Goal: Transaction & Acquisition: Book appointment/travel/reservation

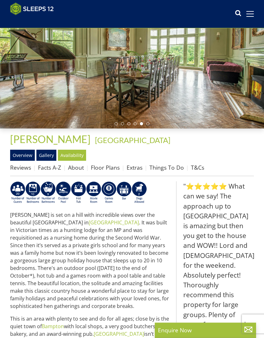
scroll to position [61, 0]
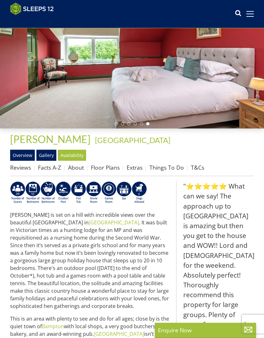
click at [21, 168] on link "Reviews" at bounding box center [20, 167] width 21 height 8
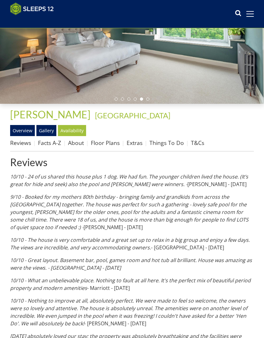
scroll to position [86, 0]
click at [50, 132] on link "Gallery" at bounding box center [46, 130] width 20 height 11
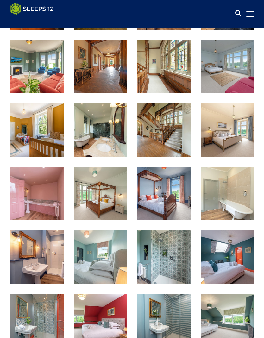
scroll to position [338, 0]
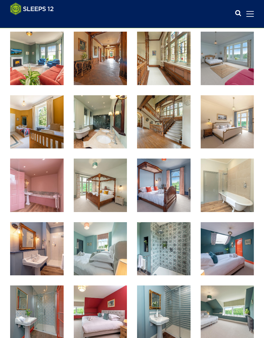
click at [105, 190] on img at bounding box center [100, 184] width 53 height 53
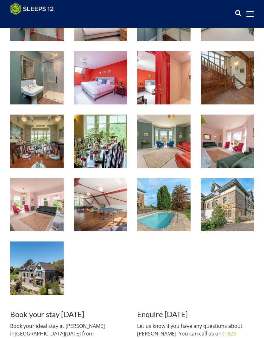
scroll to position [636, 0]
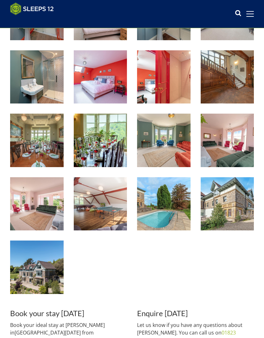
click at [234, 207] on img at bounding box center [226, 203] width 53 height 53
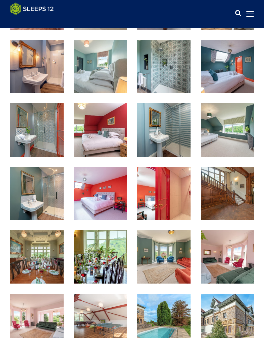
scroll to position [519, 0]
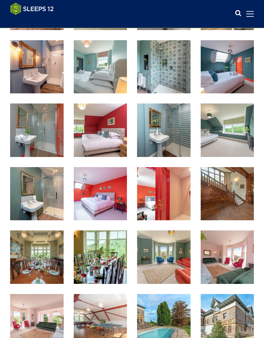
click at [99, 193] on img at bounding box center [100, 193] width 53 height 53
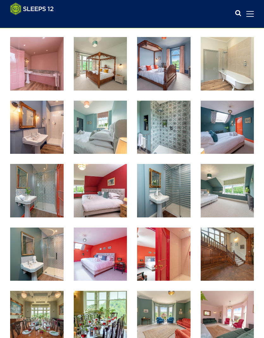
scroll to position [459, 0]
click at [233, 196] on img at bounding box center [226, 190] width 53 height 53
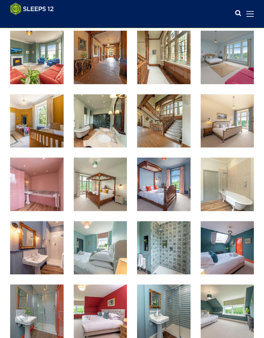
scroll to position [338, 0]
click at [47, 195] on img at bounding box center [36, 183] width 53 height 53
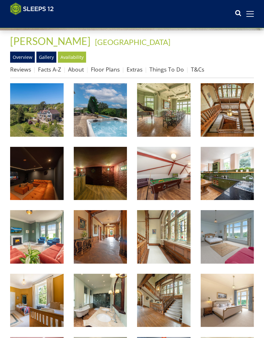
scroll to position [159, 0]
click at [108, 177] on img at bounding box center [100, 173] width 53 height 53
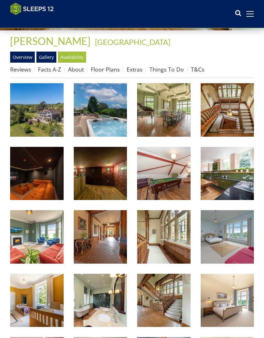
click at [173, 114] on img at bounding box center [163, 109] width 53 height 53
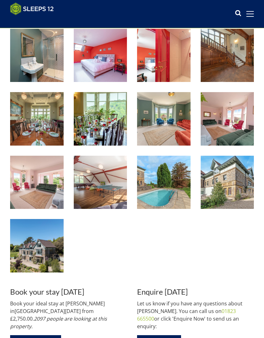
scroll to position [657, 0]
click at [103, 185] on img at bounding box center [100, 181] width 53 height 53
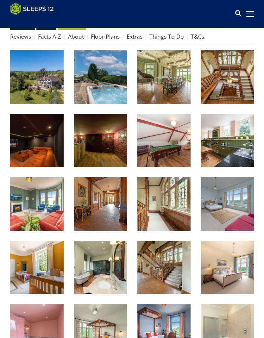
scroll to position [192, 0]
click at [45, 210] on img at bounding box center [36, 203] width 53 height 53
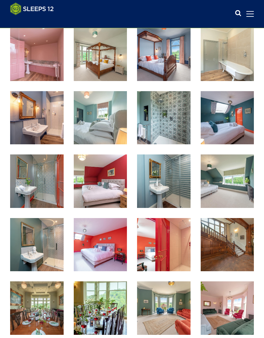
scroll to position [469, 0]
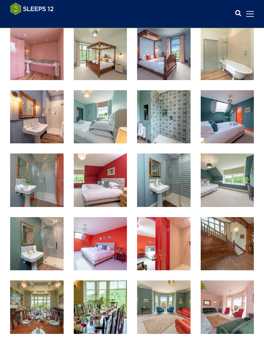
click at [173, 187] on img at bounding box center [163, 179] width 53 height 53
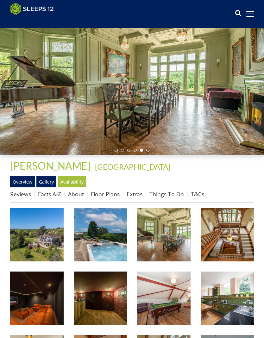
scroll to position [0, 0]
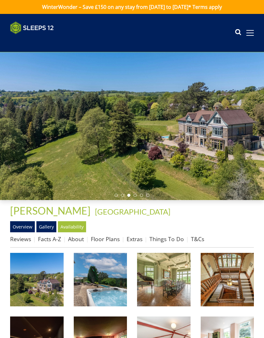
click at [105, 238] on link "Floor Plans" at bounding box center [105, 239] width 29 height 8
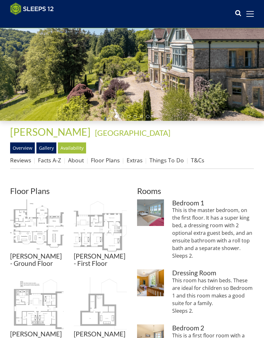
scroll to position [69, 0]
click at [44, 234] on img at bounding box center [36, 225] width 53 height 53
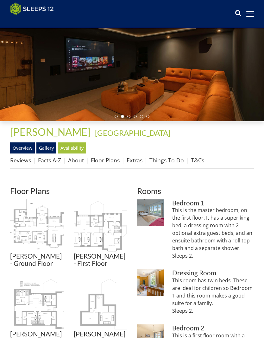
click at [110, 234] on img at bounding box center [100, 225] width 53 height 53
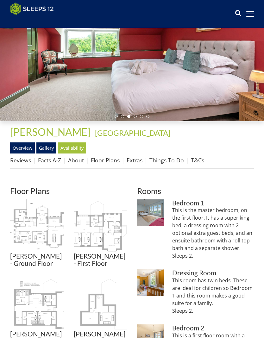
click at [46, 313] on img at bounding box center [36, 303] width 53 height 53
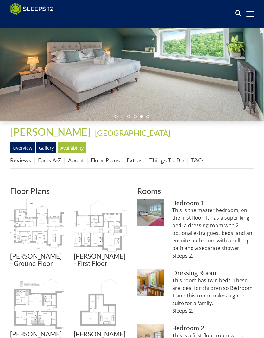
click at [101, 314] on img at bounding box center [100, 303] width 53 height 53
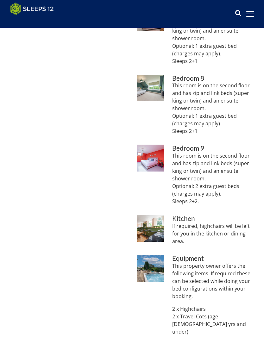
scroll to position [640, 0]
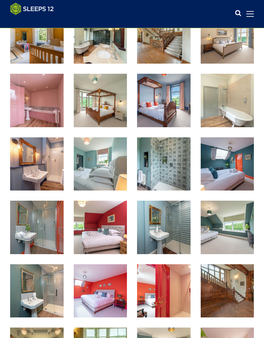
scroll to position [425, 0]
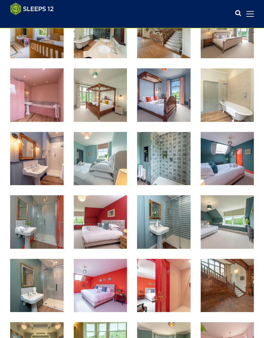
click at [105, 163] on img at bounding box center [100, 158] width 53 height 53
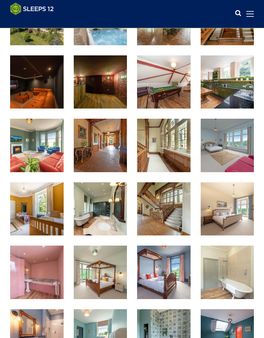
scroll to position [251, 0]
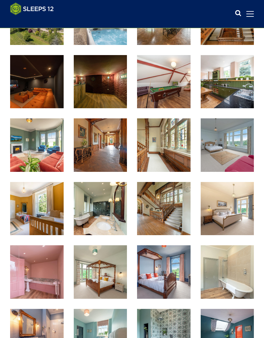
click at [234, 156] on img at bounding box center [226, 144] width 53 height 53
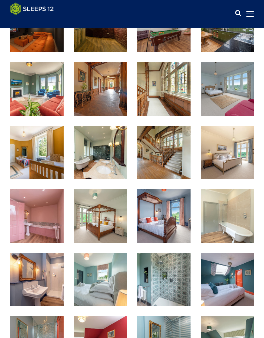
scroll to position [307, 0]
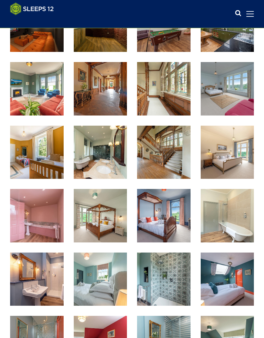
click at [234, 159] on img at bounding box center [226, 151] width 53 height 53
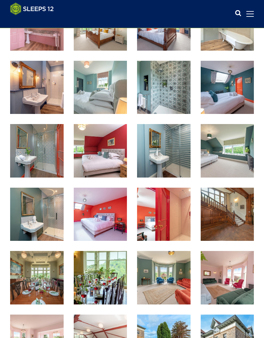
scroll to position [502, 0]
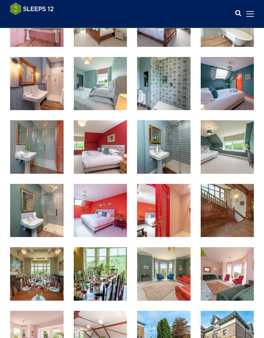
click at [44, 89] on img at bounding box center [36, 83] width 53 height 53
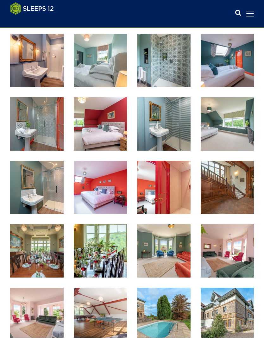
scroll to position [0, 0]
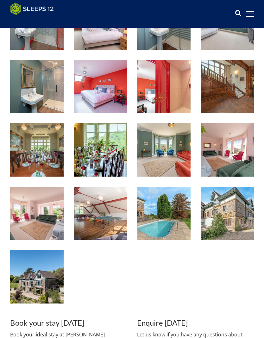
click at [228, 157] on img at bounding box center [226, 149] width 53 height 53
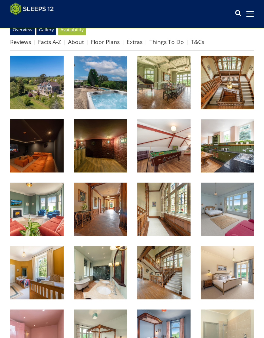
scroll to position [186, 0]
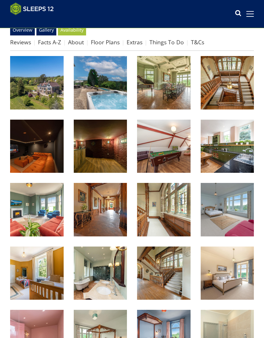
click at [106, 279] on img at bounding box center [100, 272] width 53 height 53
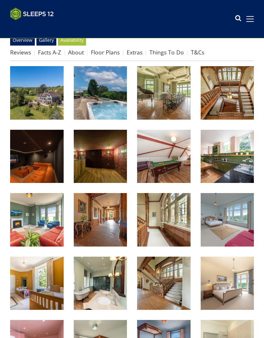
scroll to position [0, 0]
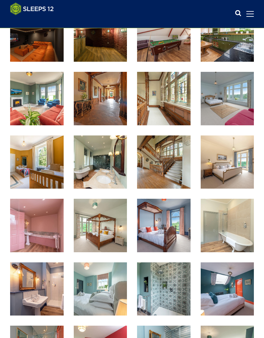
click at [106, 100] on img at bounding box center [100, 98] width 53 height 53
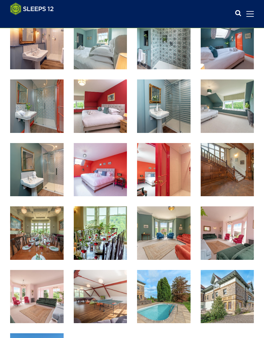
scroll to position [542, 0]
